Goal: Complete application form: Complete application form

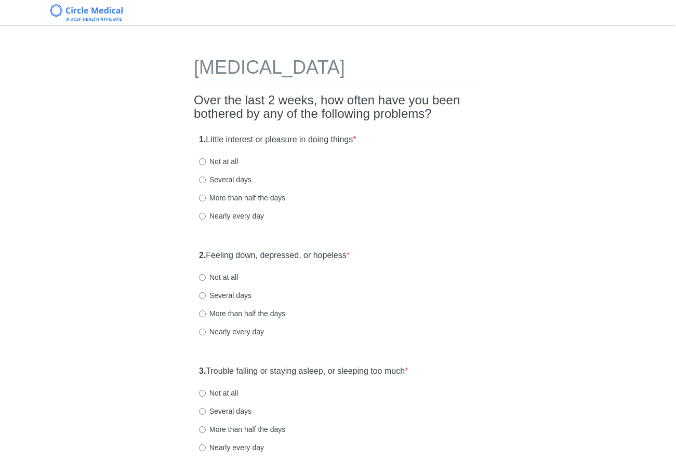
scroll to position [2, 0]
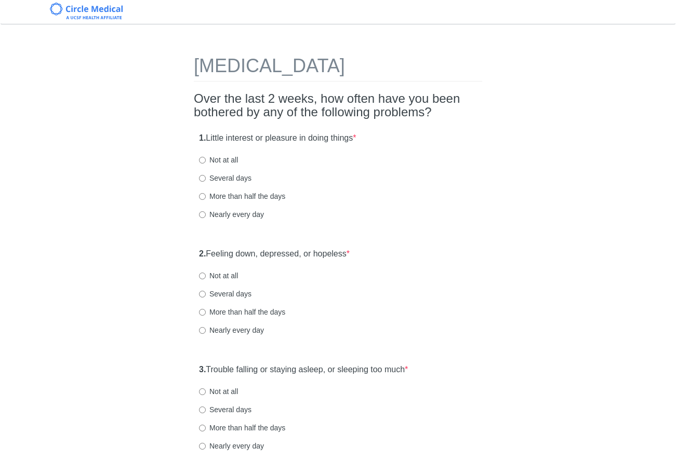
click at [224, 154] on div "1. Little interest or pleasure in doing things * Not at all Several days More t…" at bounding box center [338, 181] width 288 height 108
click at [224, 155] on label "Not at all" at bounding box center [218, 160] width 39 height 10
click at [206, 157] on input "Not at all" at bounding box center [202, 160] width 7 height 7
radio input "true"
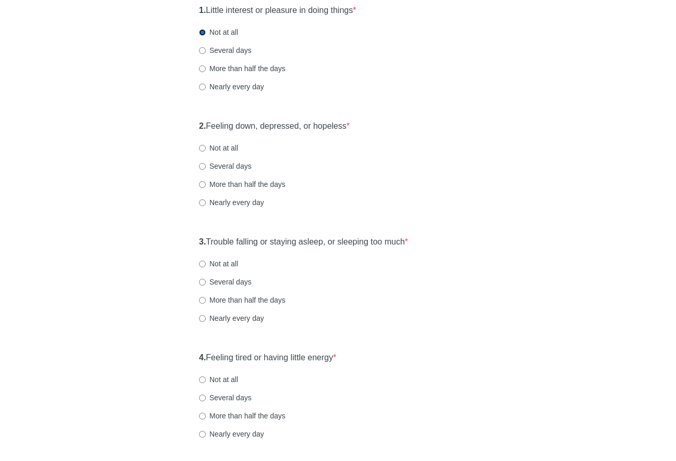
scroll to position [131, 0]
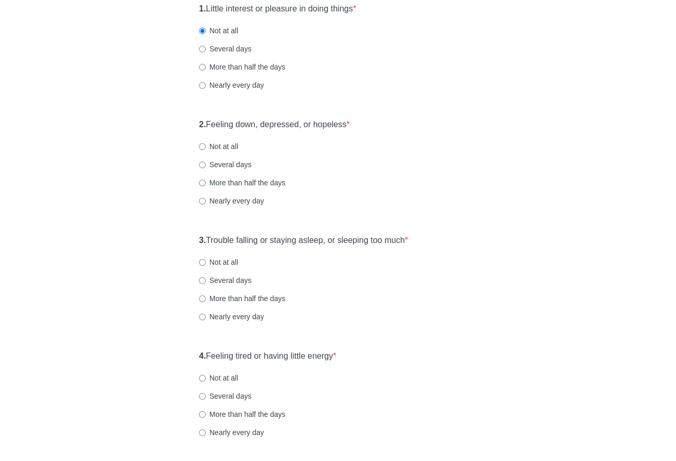
click at [223, 140] on div "2. Feeling down, depressed, or hopeless * Not at all Several days More than hal…" at bounding box center [338, 168] width 288 height 108
click at [223, 164] on label "Several days" at bounding box center [225, 164] width 52 height 10
click at [206, 164] on input "Several days" at bounding box center [202, 164] width 7 height 7
radio input "true"
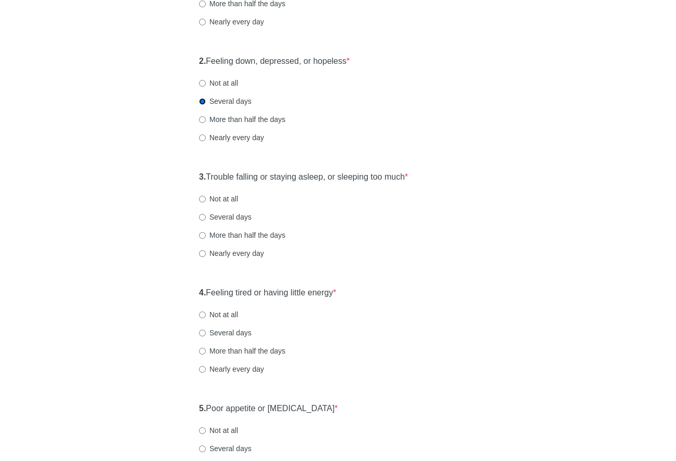
scroll to position [196, 0]
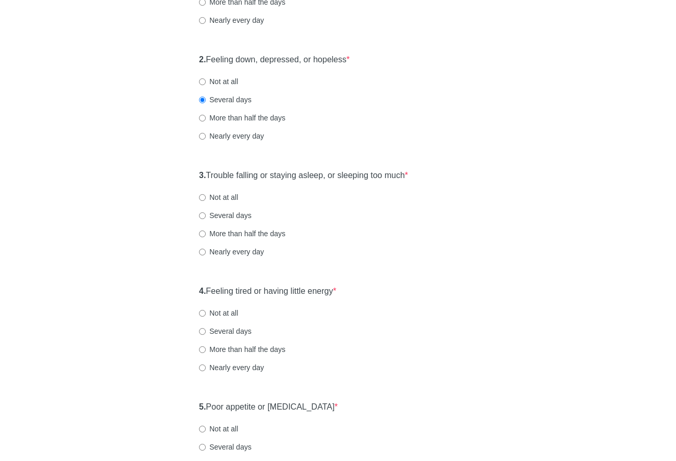
click at [227, 192] on label "Not at all" at bounding box center [218, 197] width 39 height 10
click at [206, 194] on input "Not at all" at bounding box center [202, 197] width 7 height 7
radio input "true"
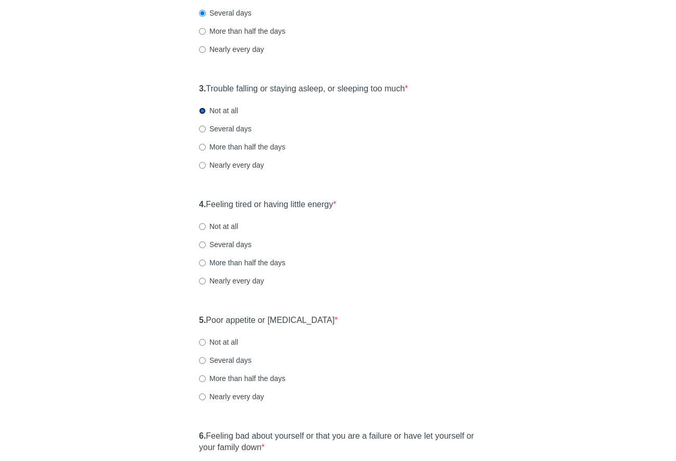
scroll to position [285, 0]
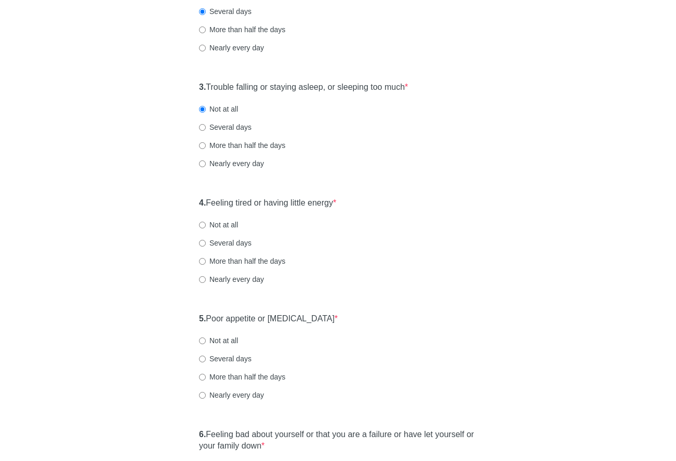
click at [214, 225] on label "Not at all" at bounding box center [218, 225] width 39 height 10
click at [206, 225] on input "Not at all" at bounding box center [202, 225] width 7 height 7
radio input "true"
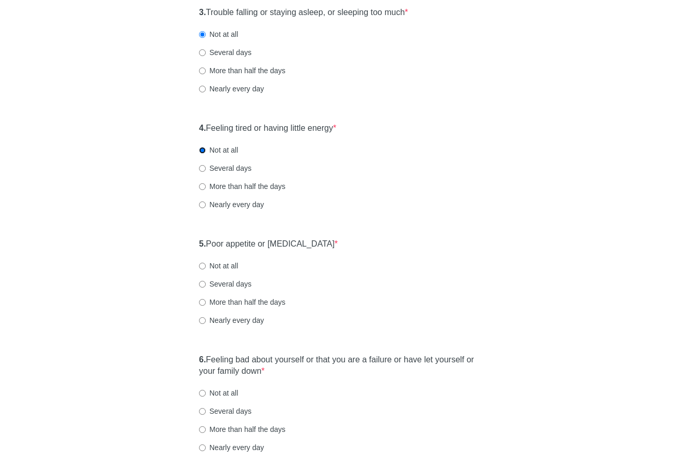
scroll to position [361, 0]
click at [228, 265] on label "Not at all" at bounding box center [218, 264] width 39 height 10
click at [206, 265] on input "Not at all" at bounding box center [202, 264] width 7 height 7
radio input "true"
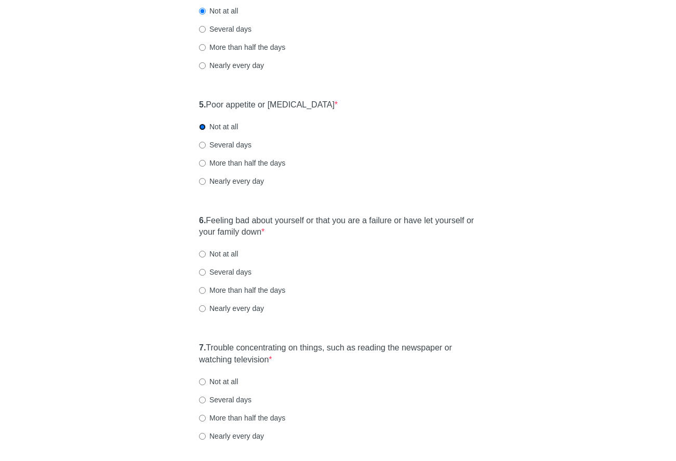
scroll to position [504, 0]
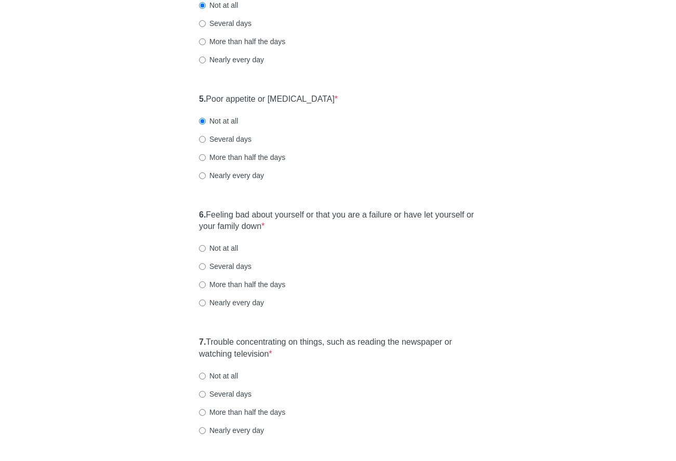
click at [217, 248] on label "Not at all" at bounding box center [218, 248] width 39 height 10
click at [206, 248] on input "Not at all" at bounding box center [202, 248] width 7 height 7
radio input "true"
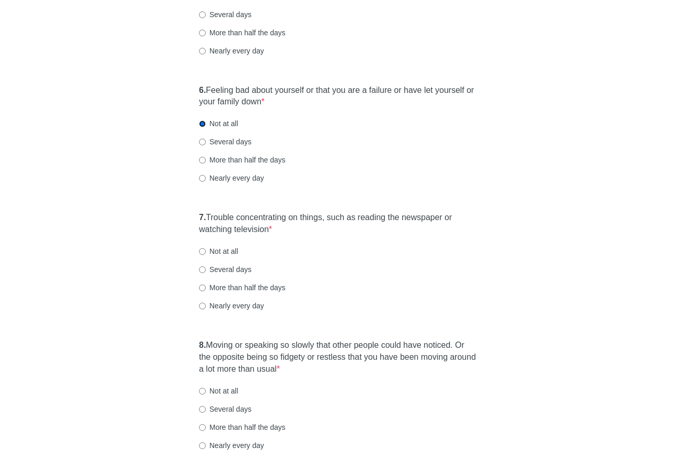
scroll to position [638, 0]
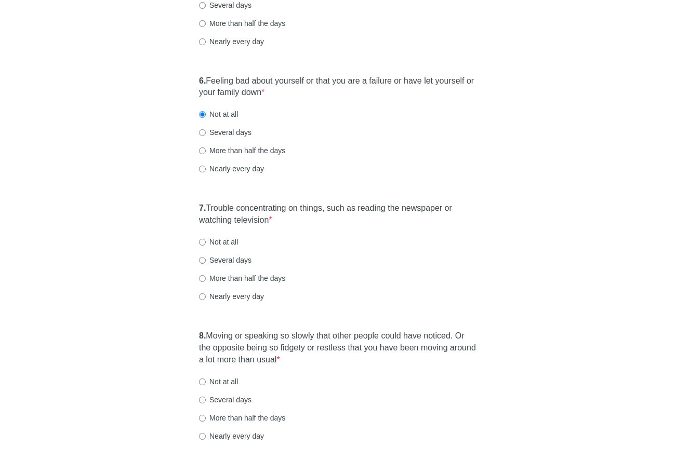
click at [221, 241] on label "Not at all" at bounding box center [218, 242] width 39 height 10
click at [206, 241] on input "Not at all" at bounding box center [202, 242] width 7 height 7
radio input "true"
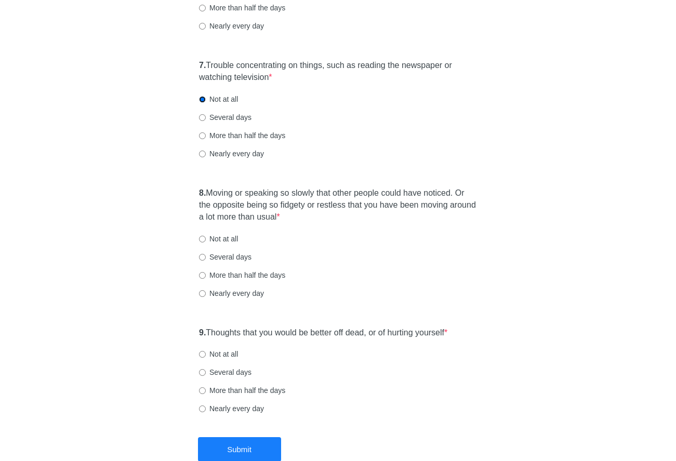
scroll to position [794, 0]
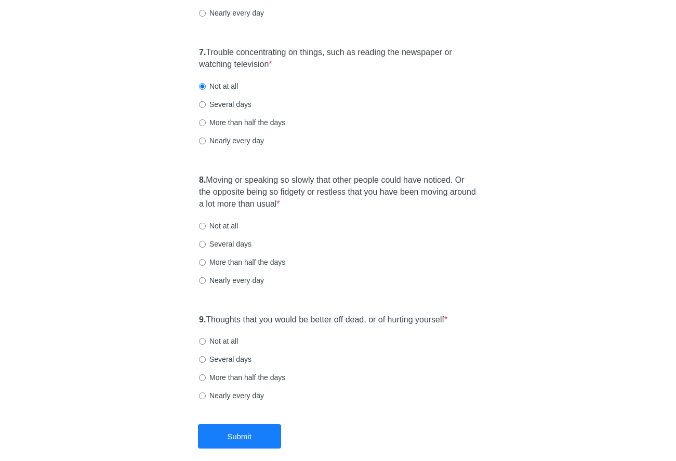
click at [218, 226] on label "Not at all" at bounding box center [218, 226] width 39 height 10
click at [206, 226] on input "Not at all" at bounding box center [202, 226] width 7 height 7
radio input "true"
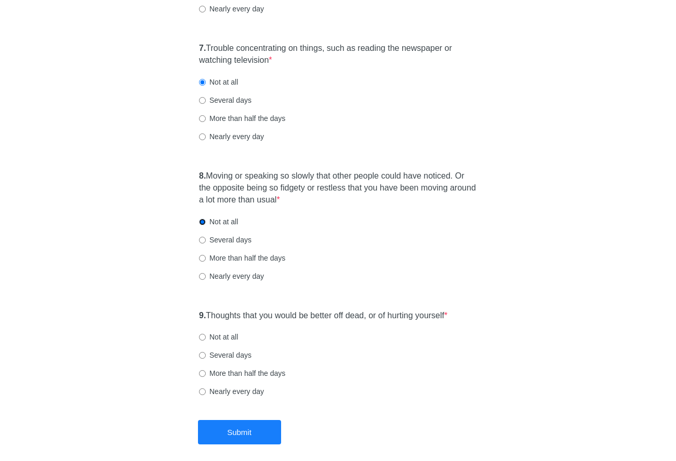
scroll to position [799, 0]
click at [221, 335] on label "Not at all" at bounding box center [218, 336] width 39 height 10
click at [206, 335] on input "Not at all" at bounding box center [202, 336] width 7 height 7
radio input "true"
click at [243, 431] on button "Submit" at bounding box center [239, 432] width 83 height 24
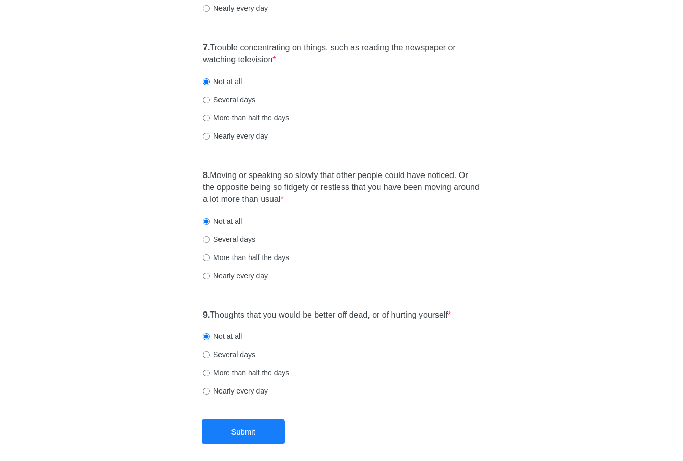
scroll to position [0, 0]
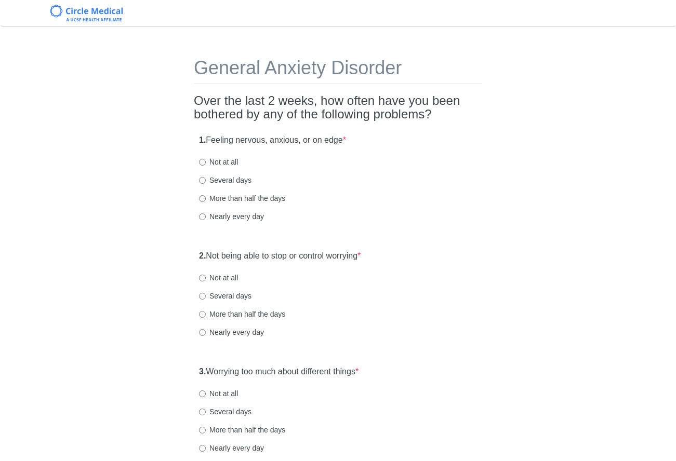
scroll to position [2, 0]
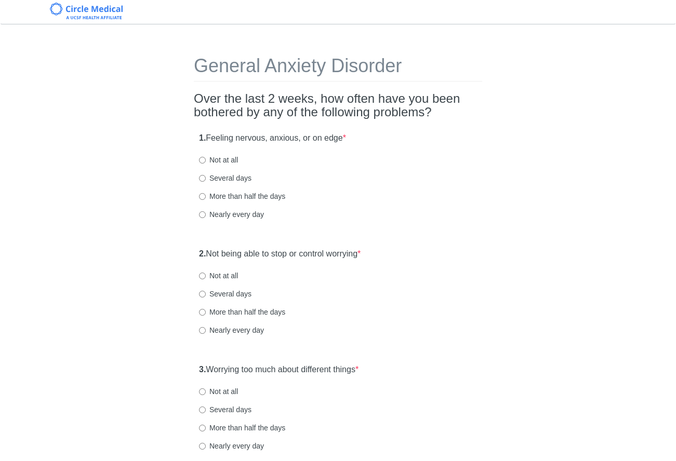
click at [214, 174] on label "Several days" at bounding box center [225, 178] width 52 height 10
click at [206, 175] on input "Several days" at bounding box center [202, 178] width 7 height 7
radio input "true"
click at [214, 174] on label "Several days" at bounding box center [225, 178] width 52 height 10
click at [206, 175] on input "Several days" at bounding box center [202, 178] width 7 height 7
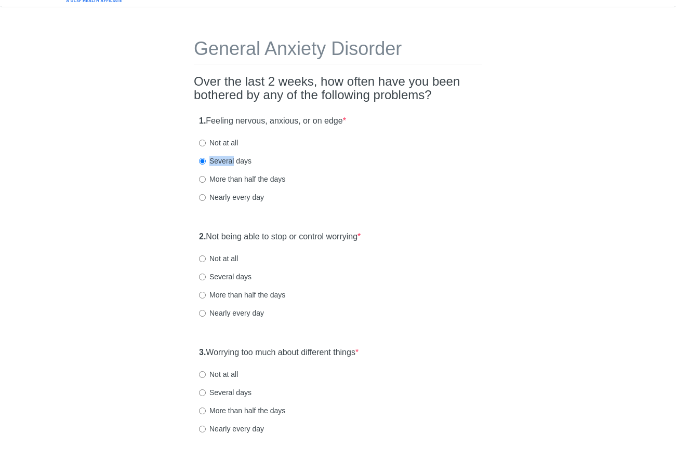
scroll to position [33, 0]
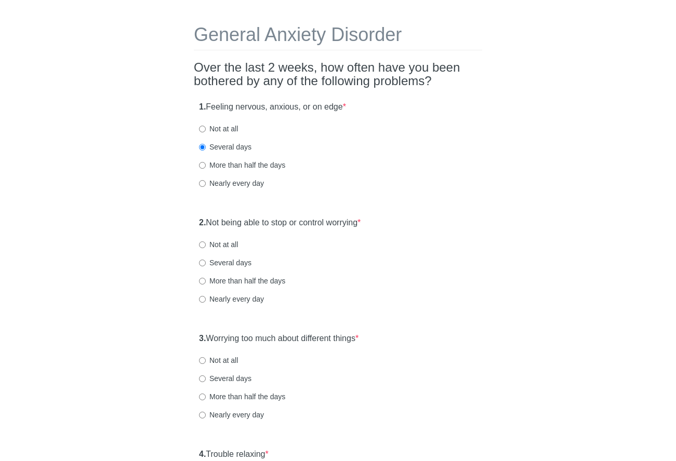
click at [213, 262] on label "Several days" at bounding box center [225, 263] width 52 height 10
click at [206, 262] on input "Several days" at bounding box center [202, 263] width 7 height 7
radio input "true"
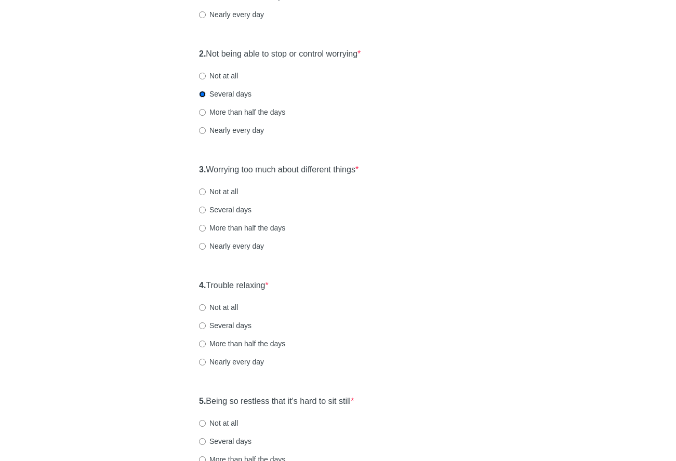
scroll to position [162, 0]
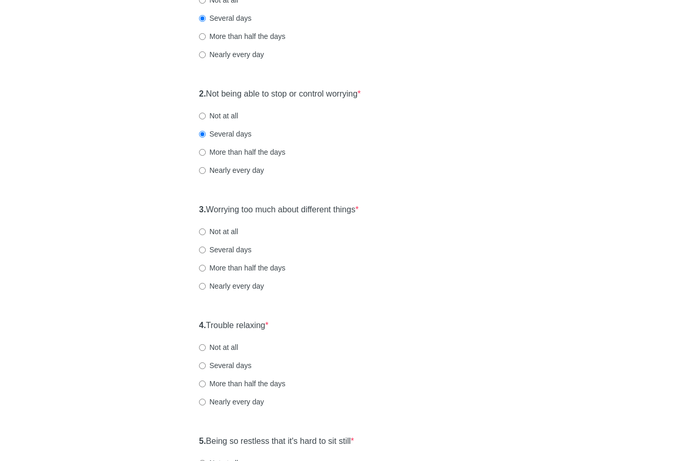
click at [228, 229] on label "Not at all" at bounding box center [218, 231] width 39 height 10
click at [206, 229] on input "Not at all" at bounding box center [202, 231] width 7 height 7
radio input "true"
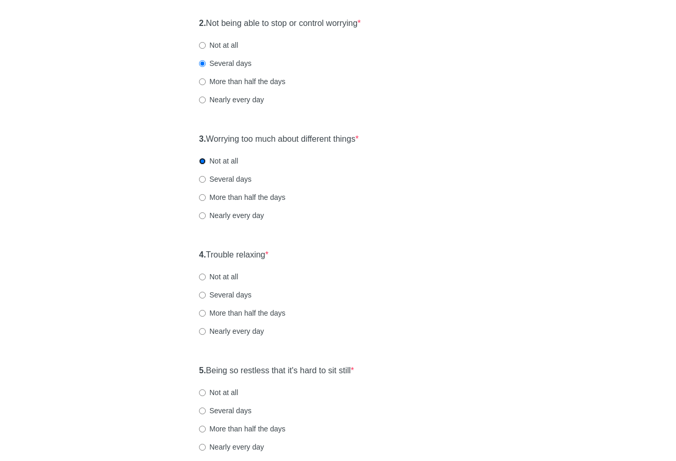
scroll to position [358, 0]
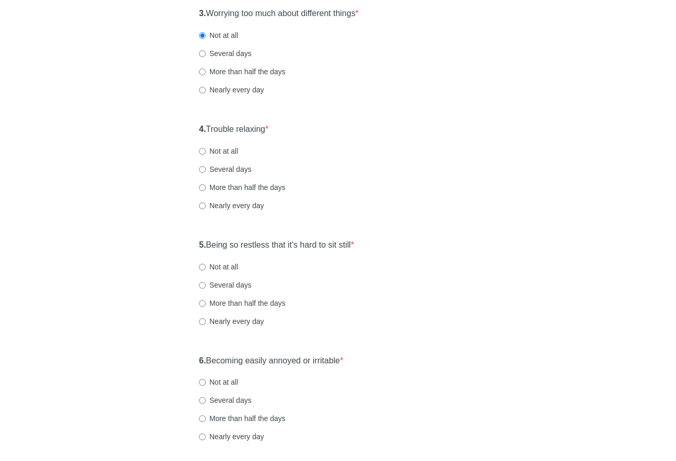
click at [223, 156] on div "4. Trouble relaxing * Not at all Several days More than half the days Nearly ev…" at bounding box center [338, 172] width 288 height 108
click at [224, 150] on label "Not at all" at bounding box center [218, 151] width 39 height 10
click at [206, 150] on input "Not at all" at bounding box center [202, 151] width 7 height 7
radio input "true"
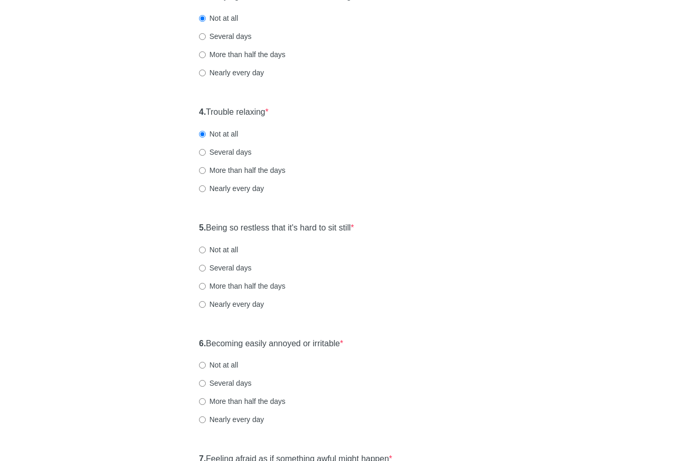
click at [230, 250] on label "Not at all" at bounding box center [218, 250] width 39 height 10
click at [206, 250] on input "Not at all" at bounding box center [202, 250] width 7 height 7
radio input "true"
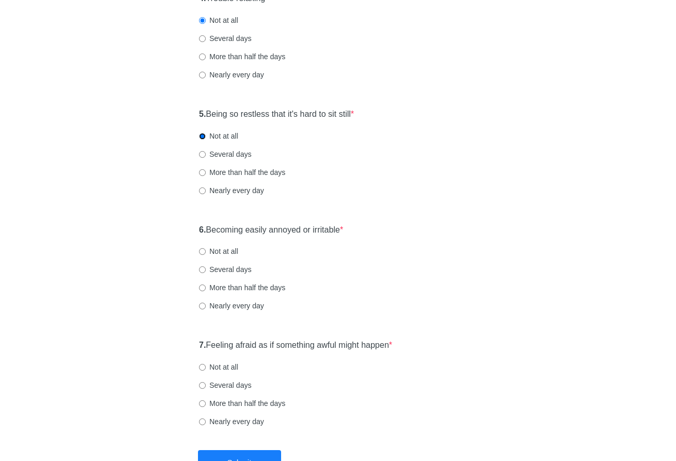
scroll to position [545, 0]
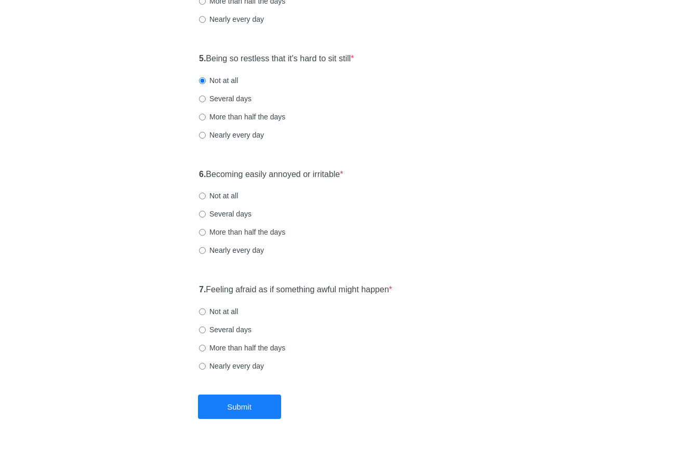
click at [227, 195] on label "Not at all" at bounding box center [218, 196] width 39 height 10
click at [206, 195] on input "Not at all" at bounding box center [202, 196] width 7 height 7
radio input "true"
click at [205, 312] on label "Not at all" at bounding box center [218, 311] width 39 height 10
click at [205, 313] on input "Not at all" at bounding box center [202, 311] width 7 height 7
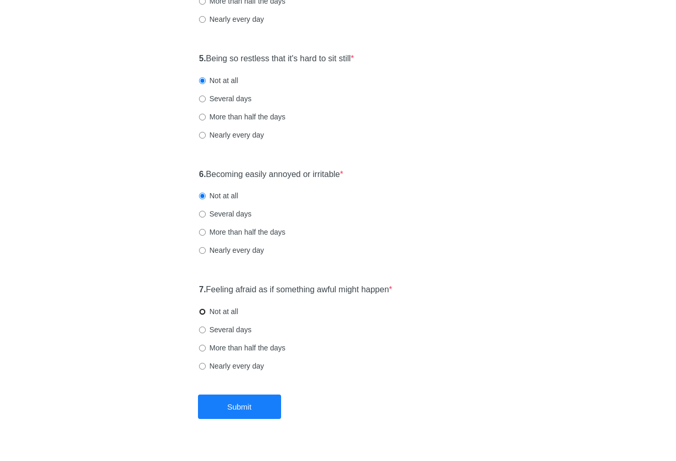
radio input "true"
drag, startPoint x: 265, startPoint y: 411, endPoint x: 275, endPoint y: 418, distance: 11.5
click at [266, 411] on button "Submit" at bounding box center [239, 407] width 83 height 24
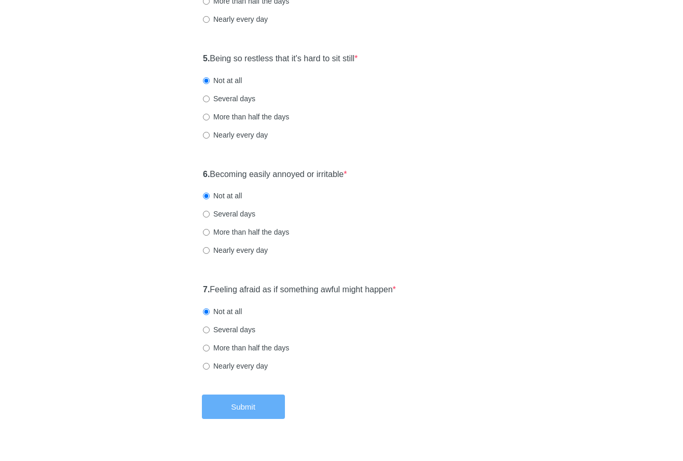
scroll to position [0, 0]
